Goal: Task Accomplishment & Management: Manage account settings

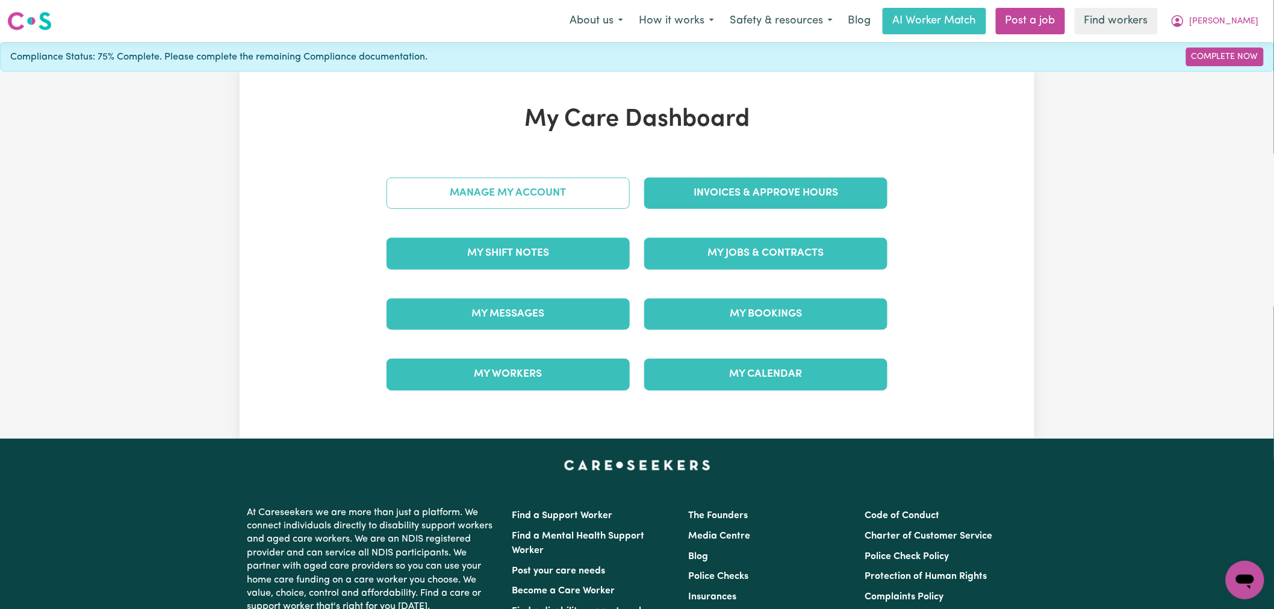
click at [584, 195] on link "Manage My Account" at bounding box center [507, 193] width 243 height 31
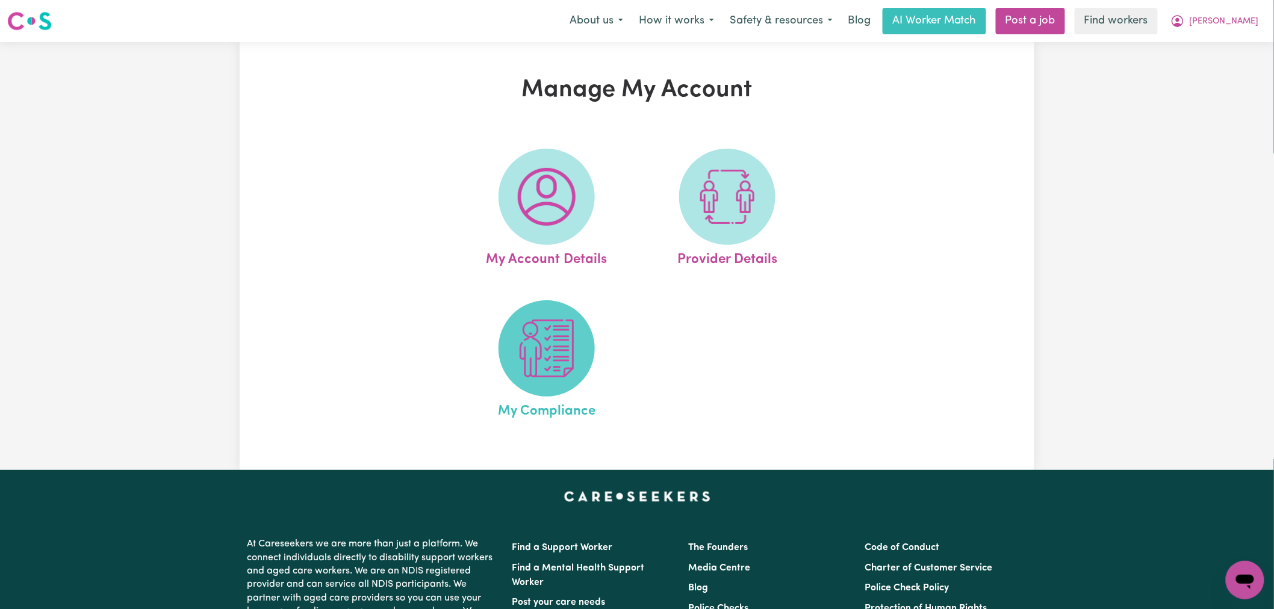
click at [572, 347] on img at bounding box center [547, 349] width 58 height 58
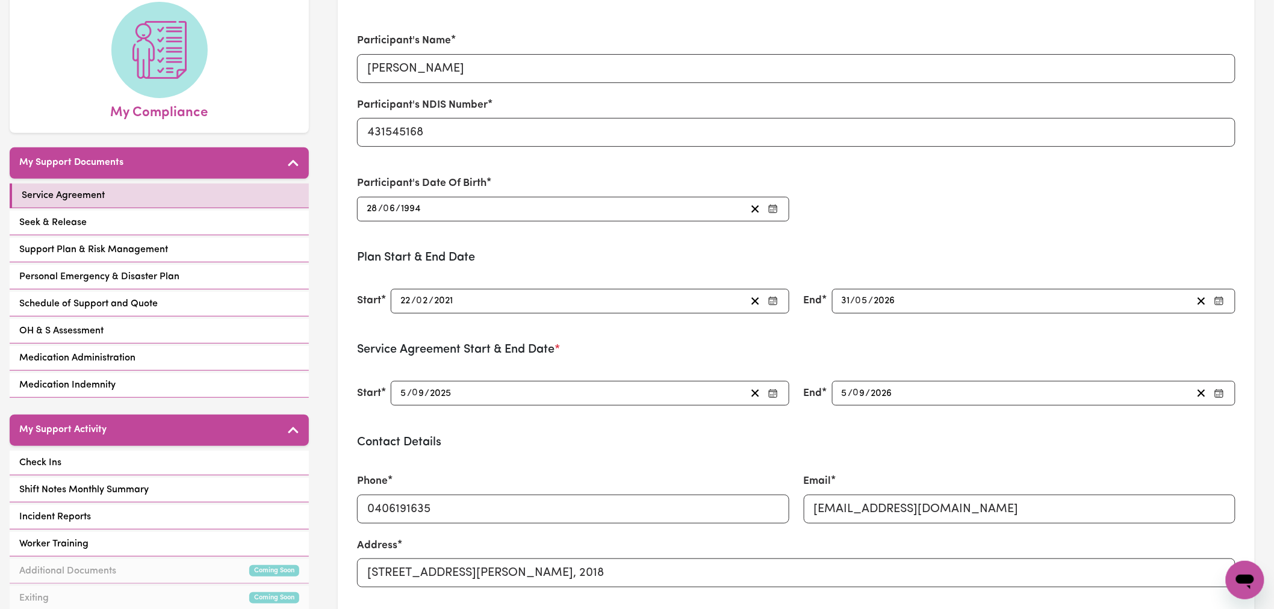
scroll to position [267, 0]
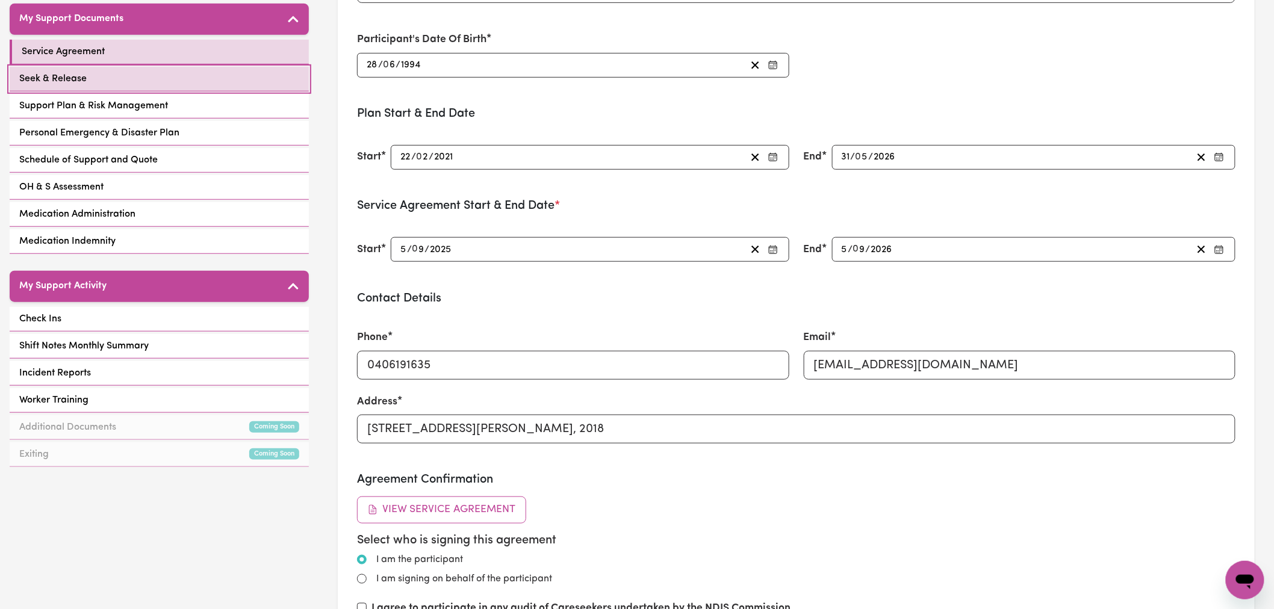
click at [223, 91] on link "Seek & Release" at bounding box center [159, 79] width 299 height 25
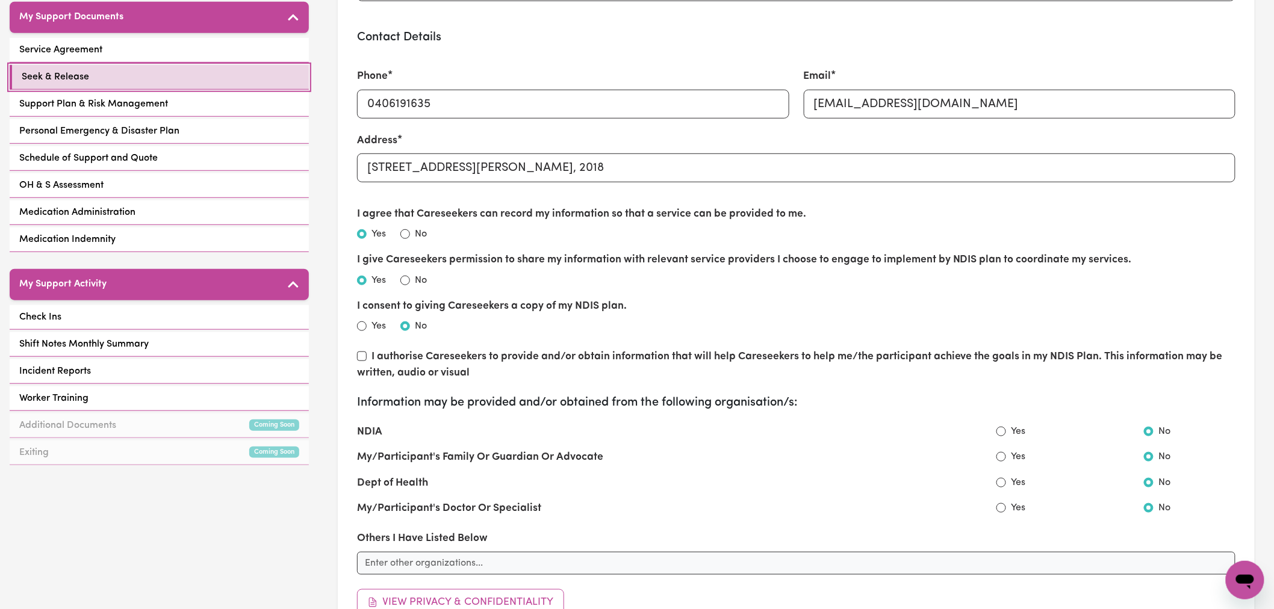
scroll to position [267, 0]
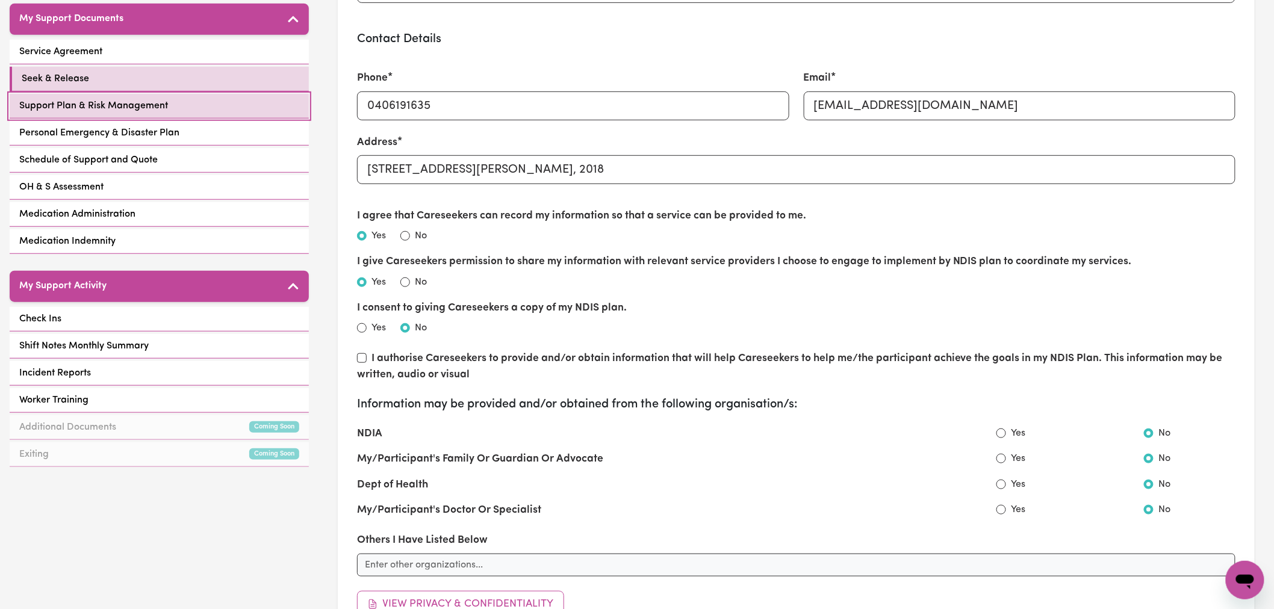
click at [145, 111] on span "Support Plan & Risk Management" at bounding box center [93, 106] width 149 height 14
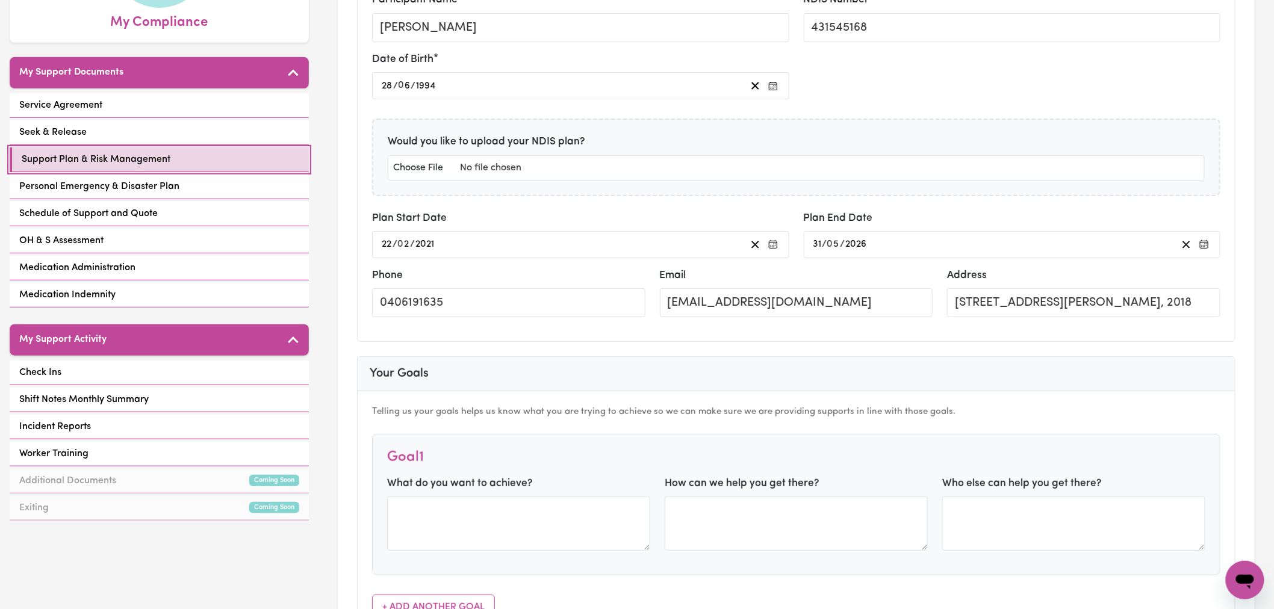
scroll to position [67, 0]
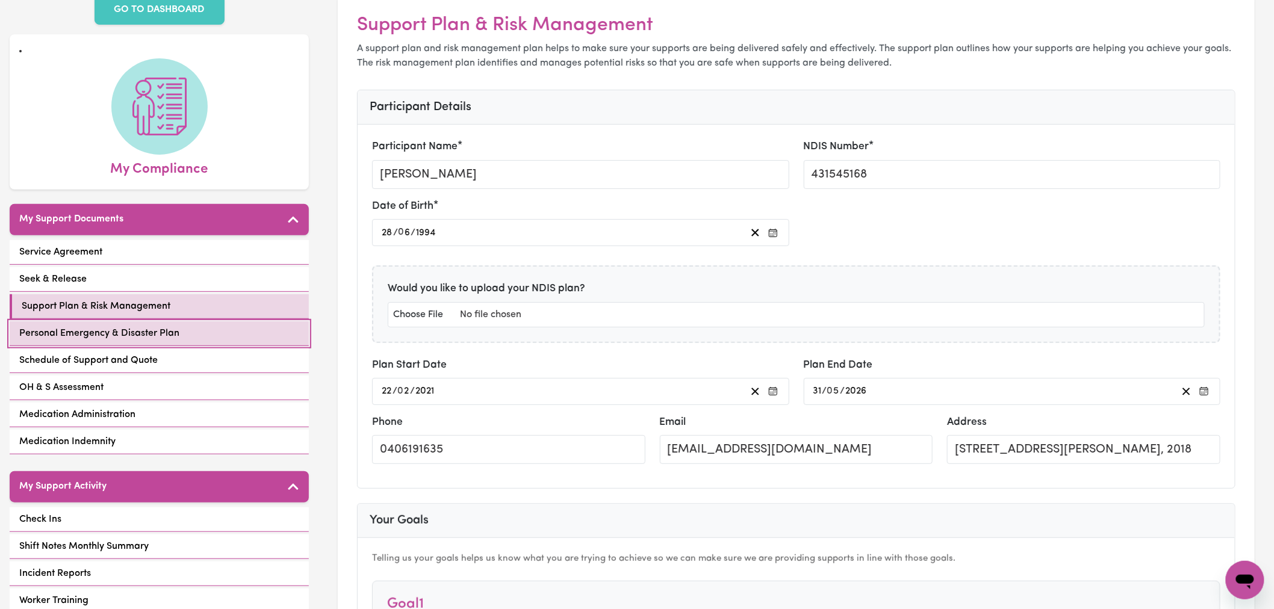
click at [214, 334] on link "Personal Emergency & Disaster Plan" at bounding box center [159, 333] width 299 height 25
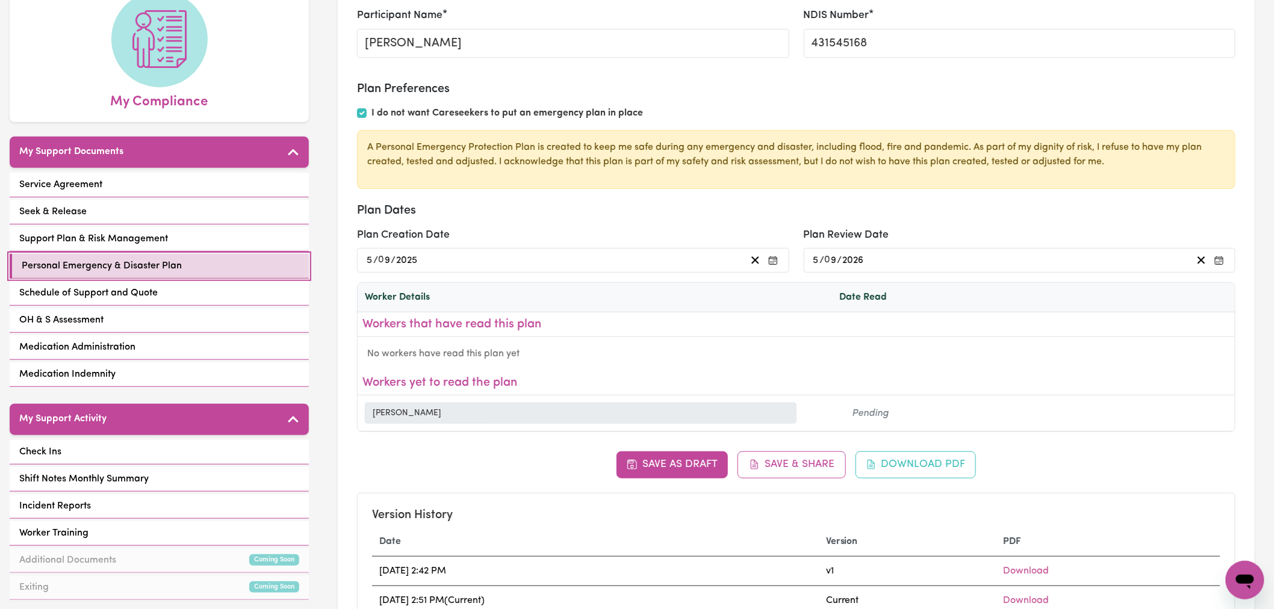
scroll to position [134, 0]
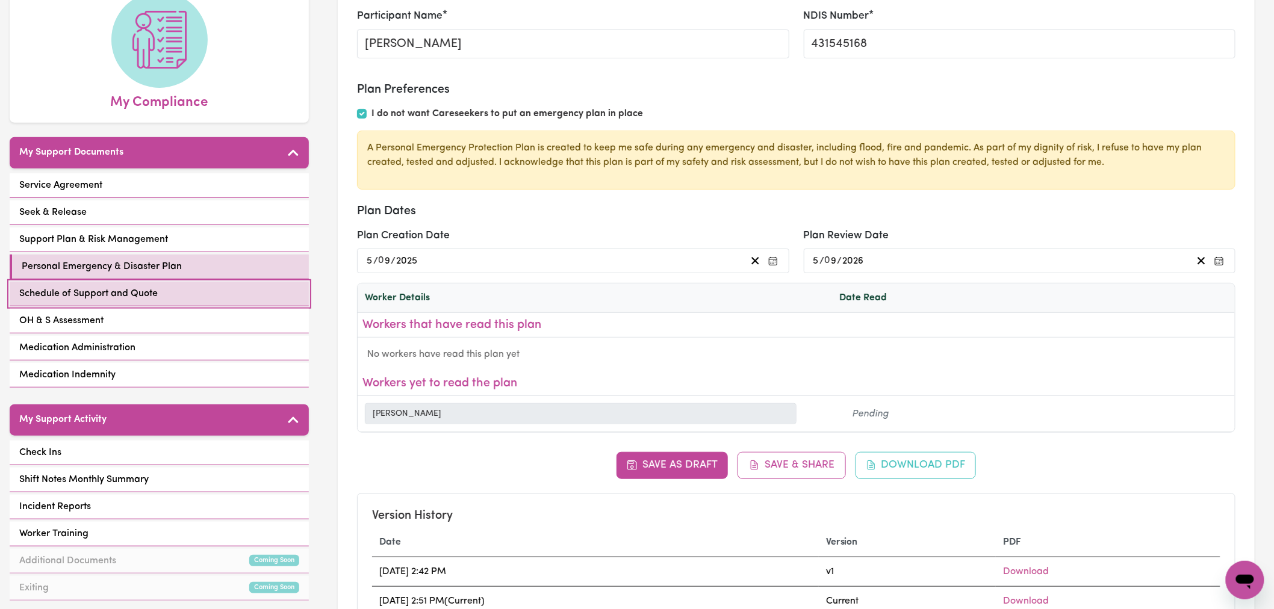
click at [235, 297] on link "Schedule of Support and Quote" at bounding box center [159, 294] width 299 height 25
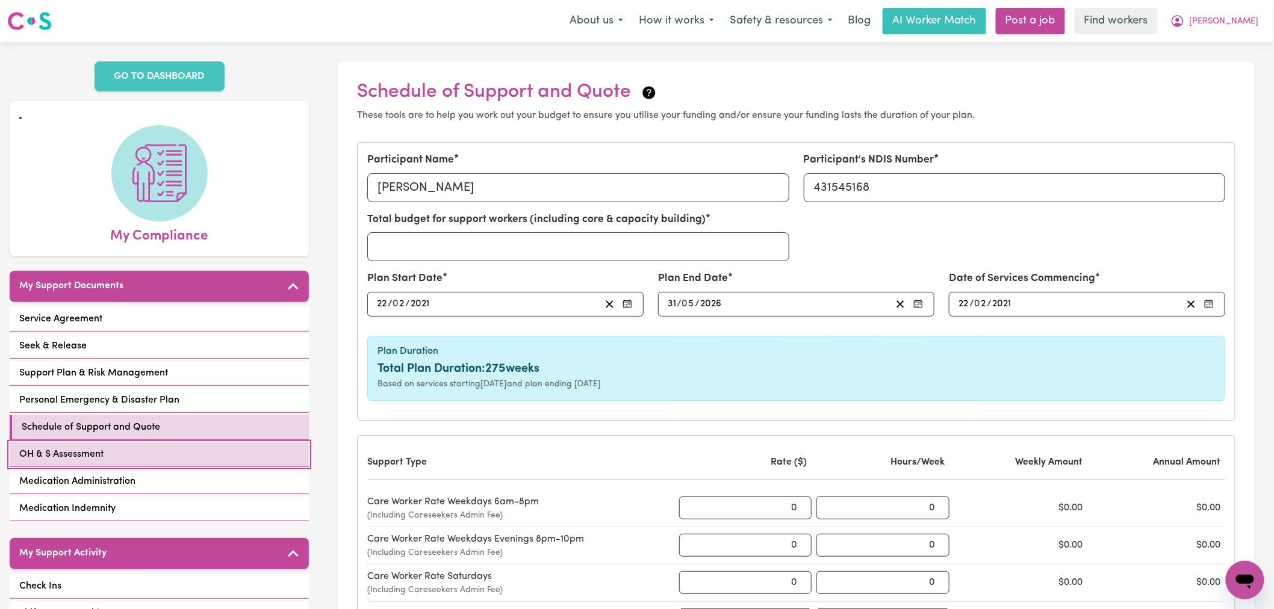
click at [193, 462] on link "OH & S Assessment" at bounding box center [159, 454] width 299 height 25
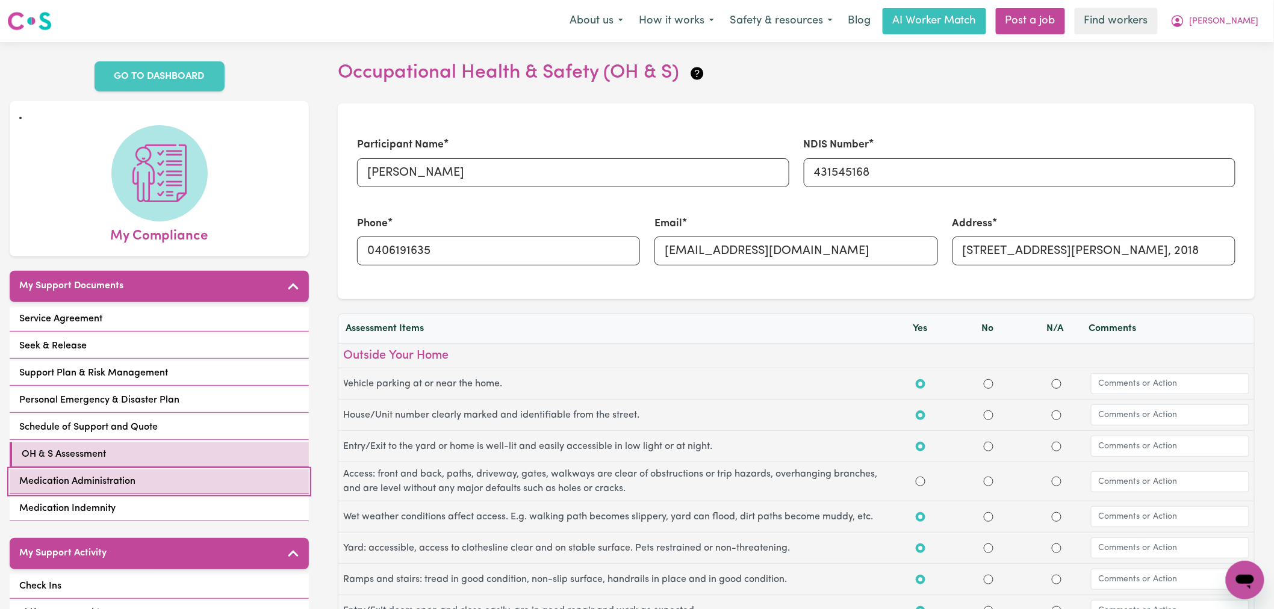
click at [197, 483] on link "Medication Administration" at bounding box center [159, 482] width 299 height 25
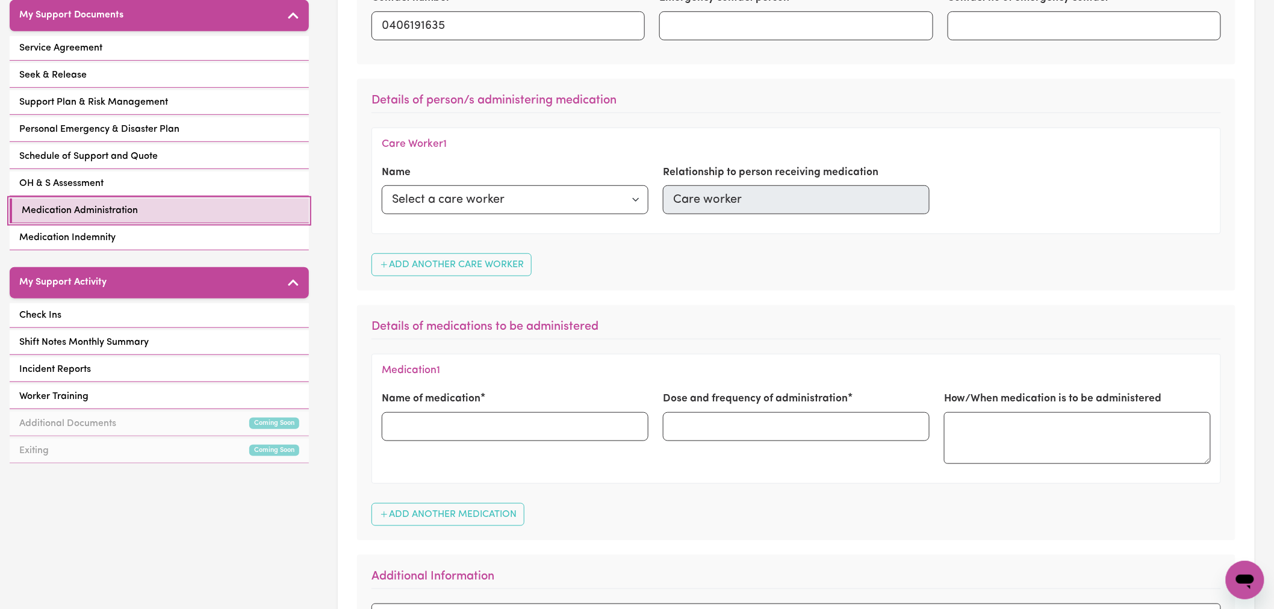
scroll to position [401, 0]
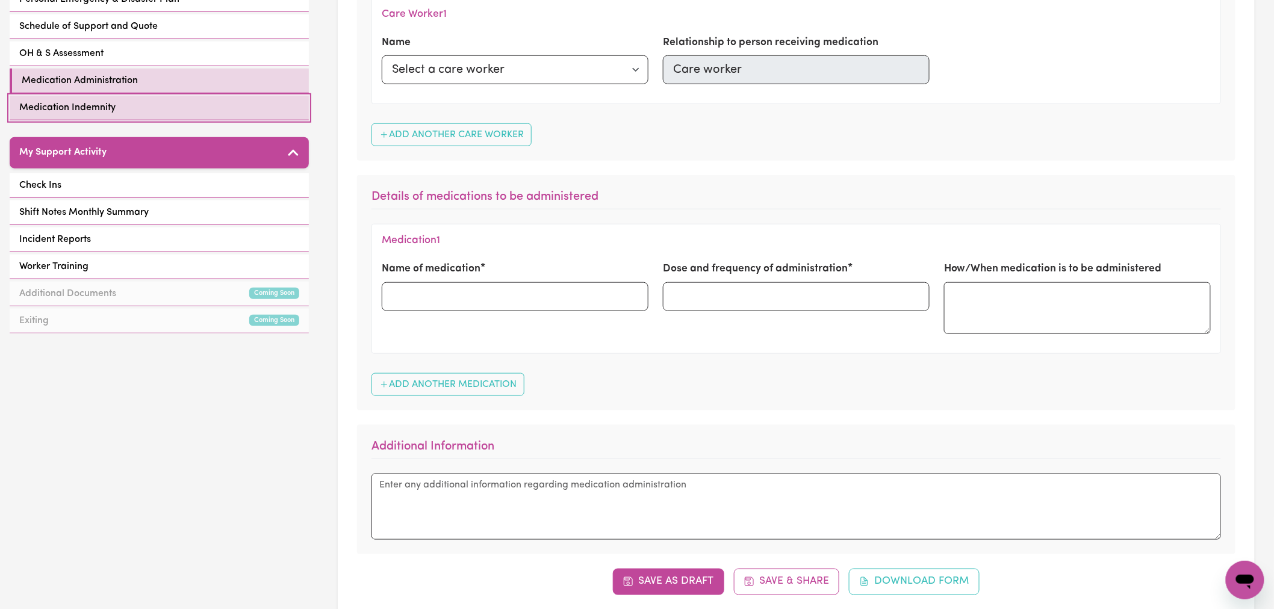
click at [139, 111] on link "Medication Indemnity" at bounding box center [159, 108] width 299 height 25
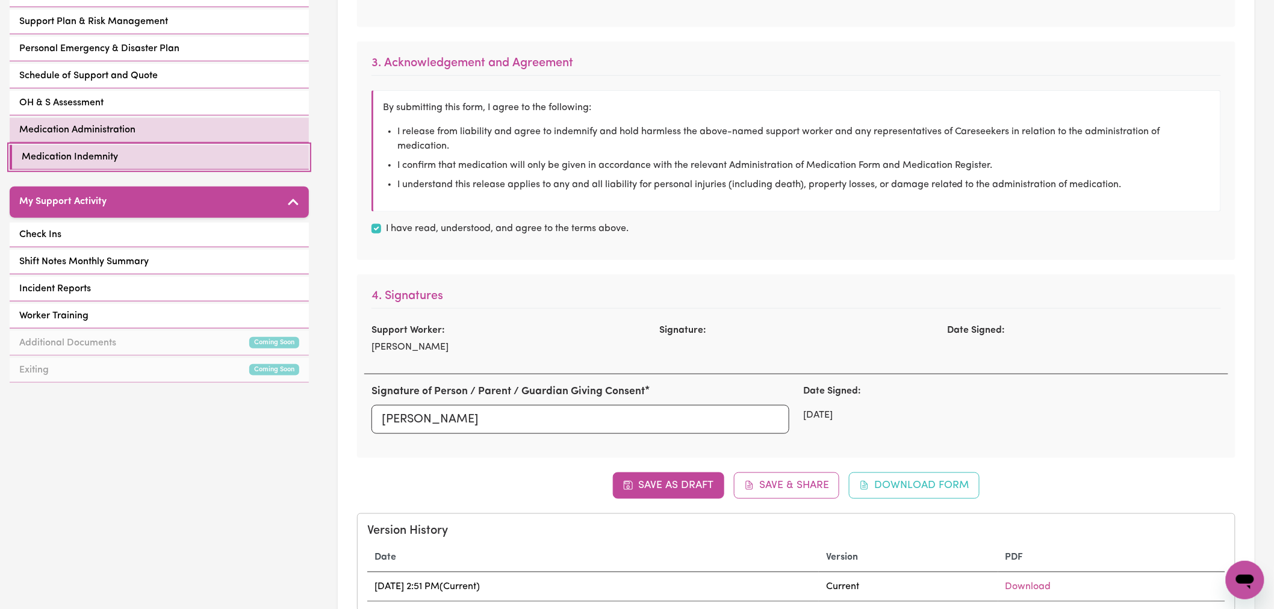
checkbox input "true"
